Goal: Task Accomplishment & Management: Manage account settings

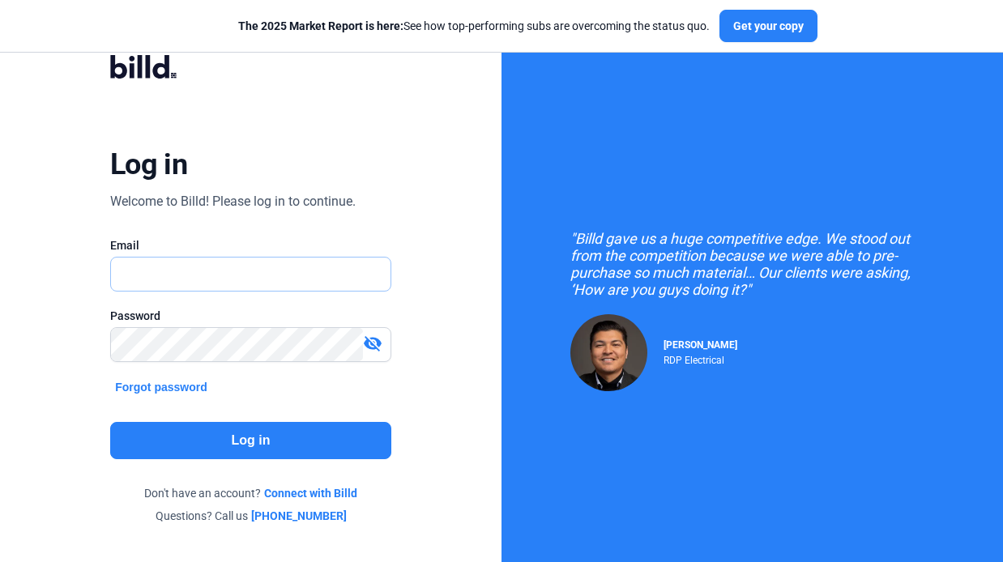
click at [190, 268] on input "text" at bounding box center [242, 274] width 262 height 33
type input "[EMAIL_ADDRESS][DOMAIN_NAME]"
click at [271, 431] on button "Log in" at bounding box center [250, 440] width 281 height 37
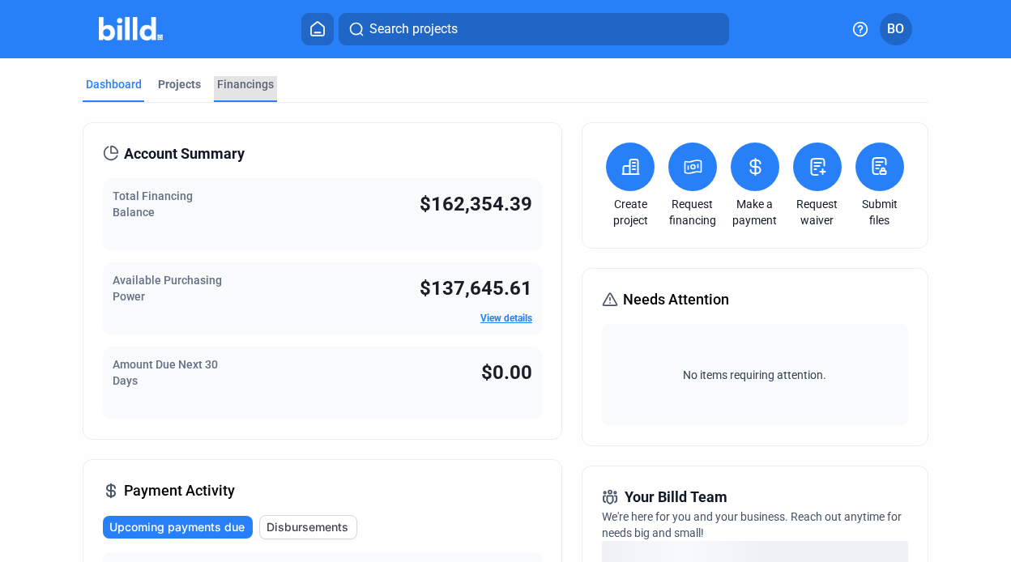
click at [241, 79] on div "Financings" at bounding box center [245, 84] width 57 height 16
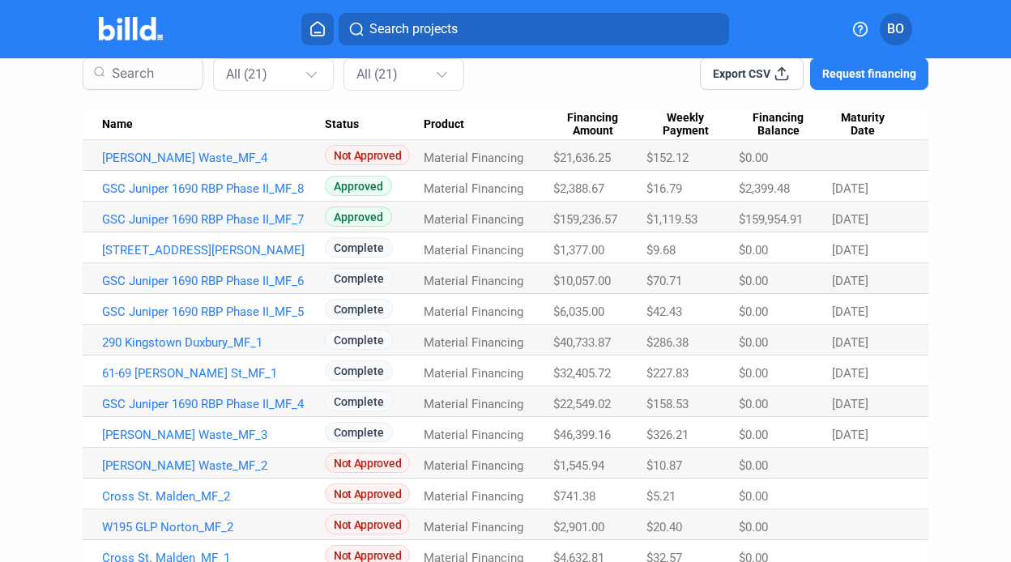
scroll to position [126, 0]
